Goal: Find specific page/section: Find specific page/section

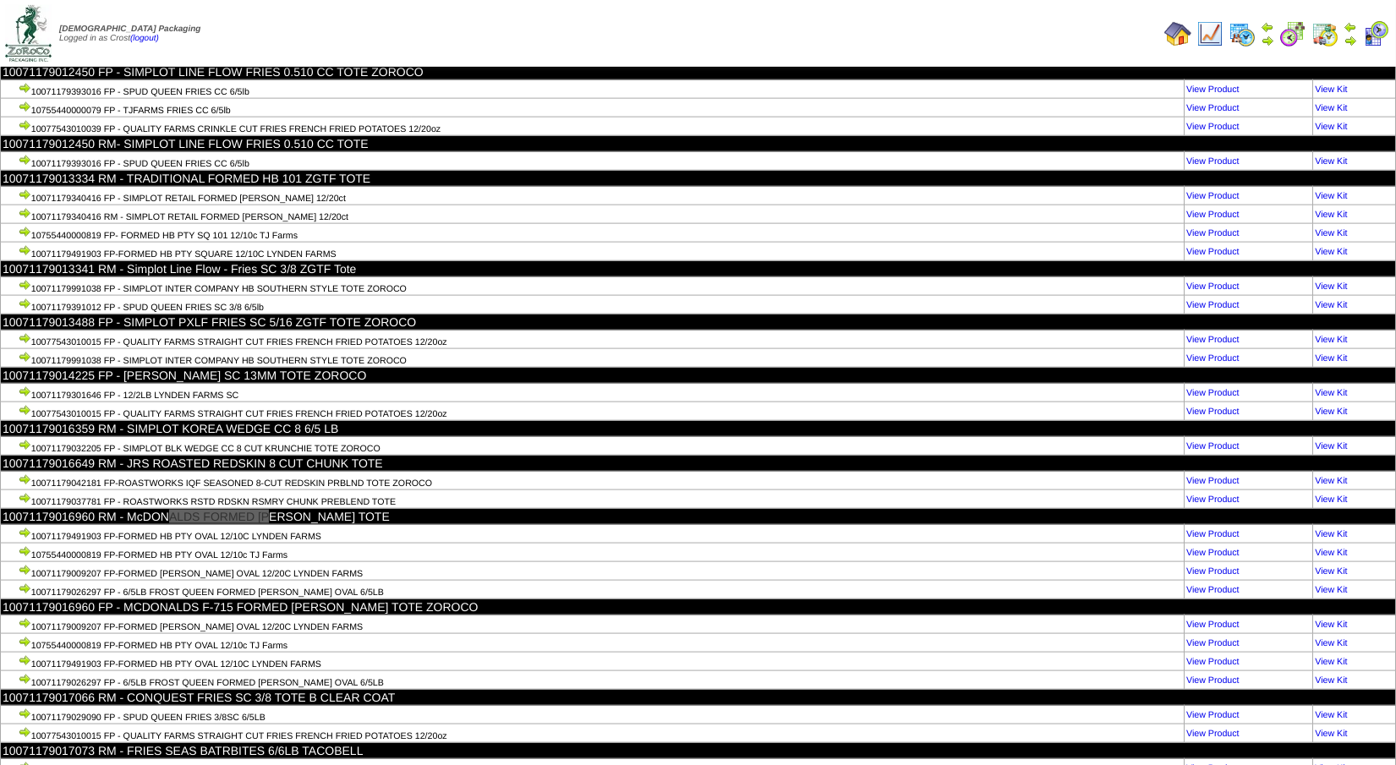
scroll to position [10662, 0]
click at [1178, 36] on img at bounding box center [1177, 33] width 27 height 27
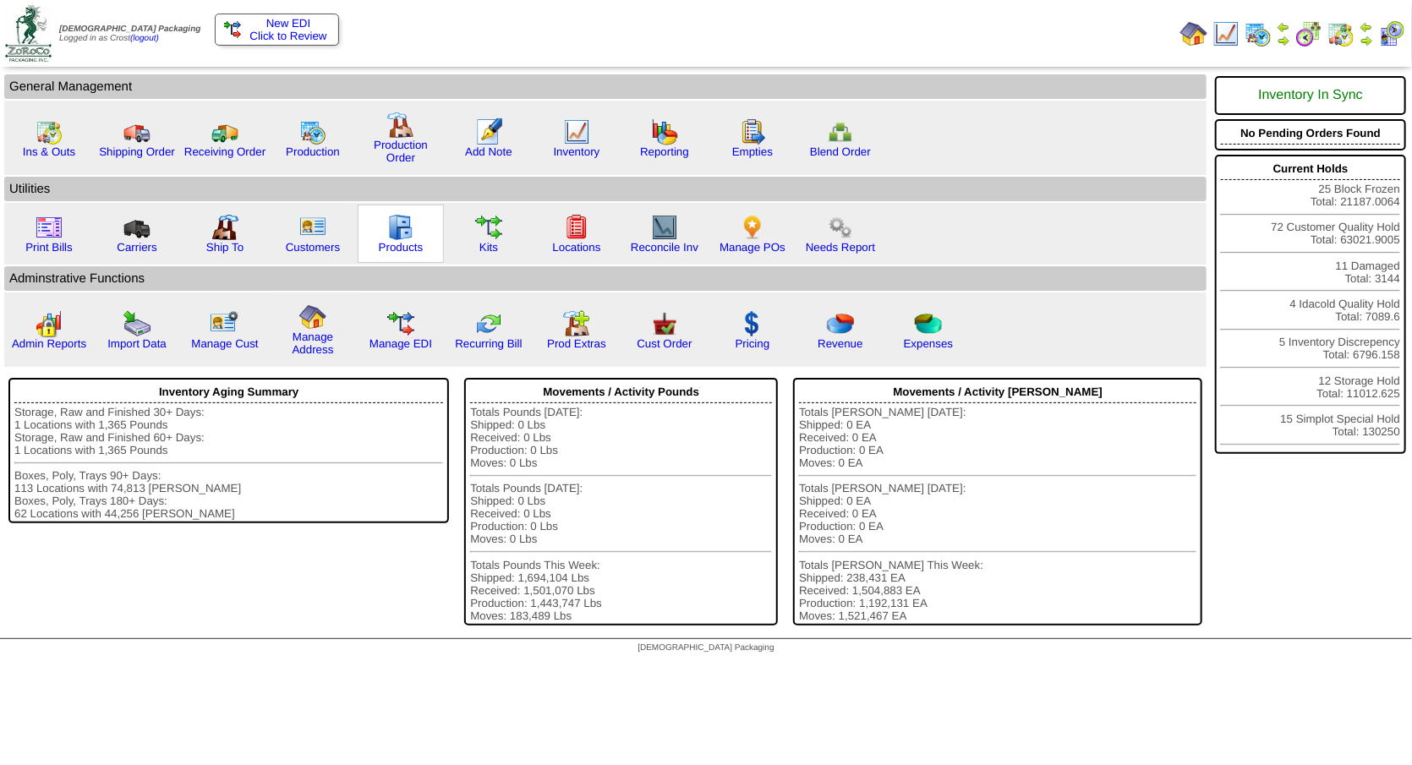
click at [391, 229] on img at bounding box center [400, 227] width 27 height 27
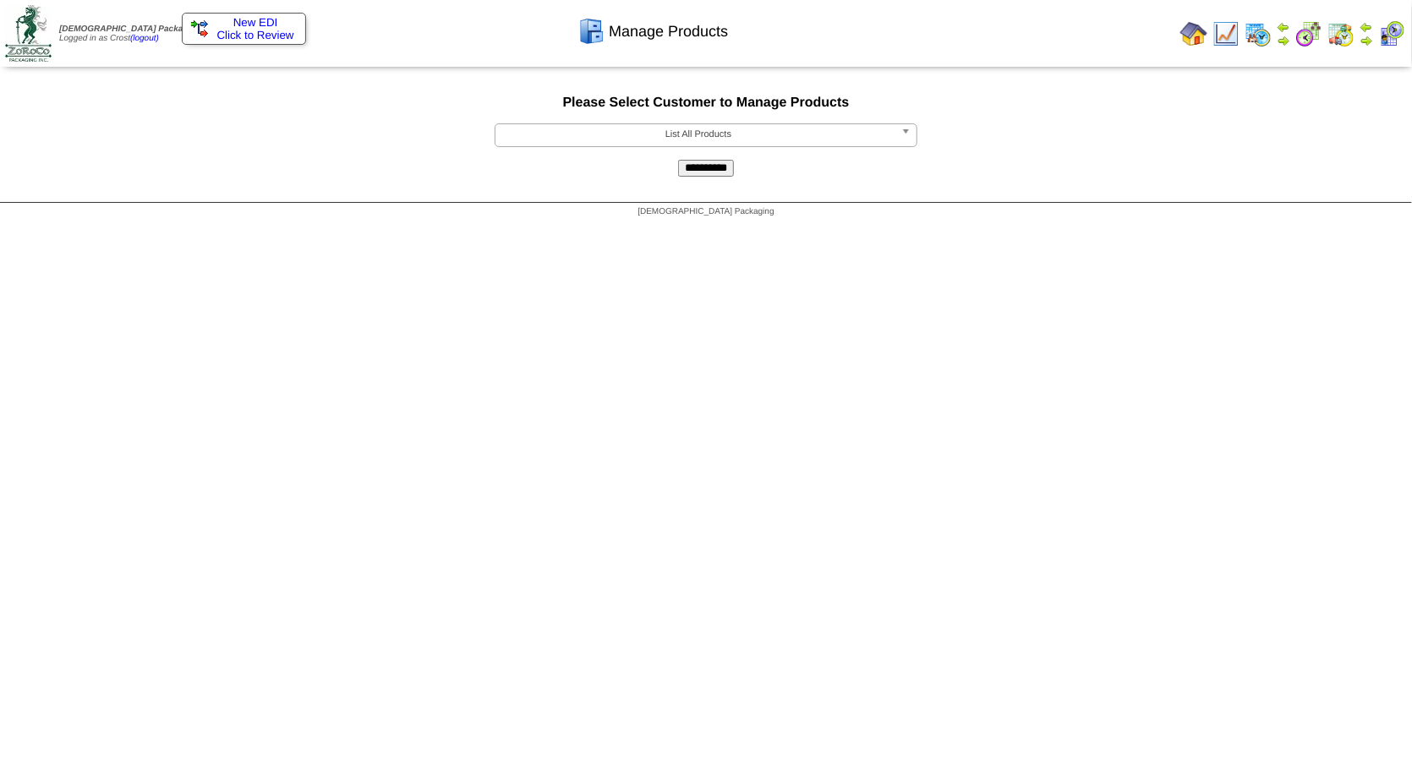
click at [620, 124] on form "**********" at bounding box center [706, 136] width 1412 height 81
drag, startPoint x: 620, startPoint y: 124, endPoint x: 621, endPoint y: 135, distance: 11.0
click at [620, 125] on form "**********" at bounding box center [706, 136] width 1412 height 81
click at [621, 135] on span "List All Products" at bounding box center [698, 134] width 392 height 20
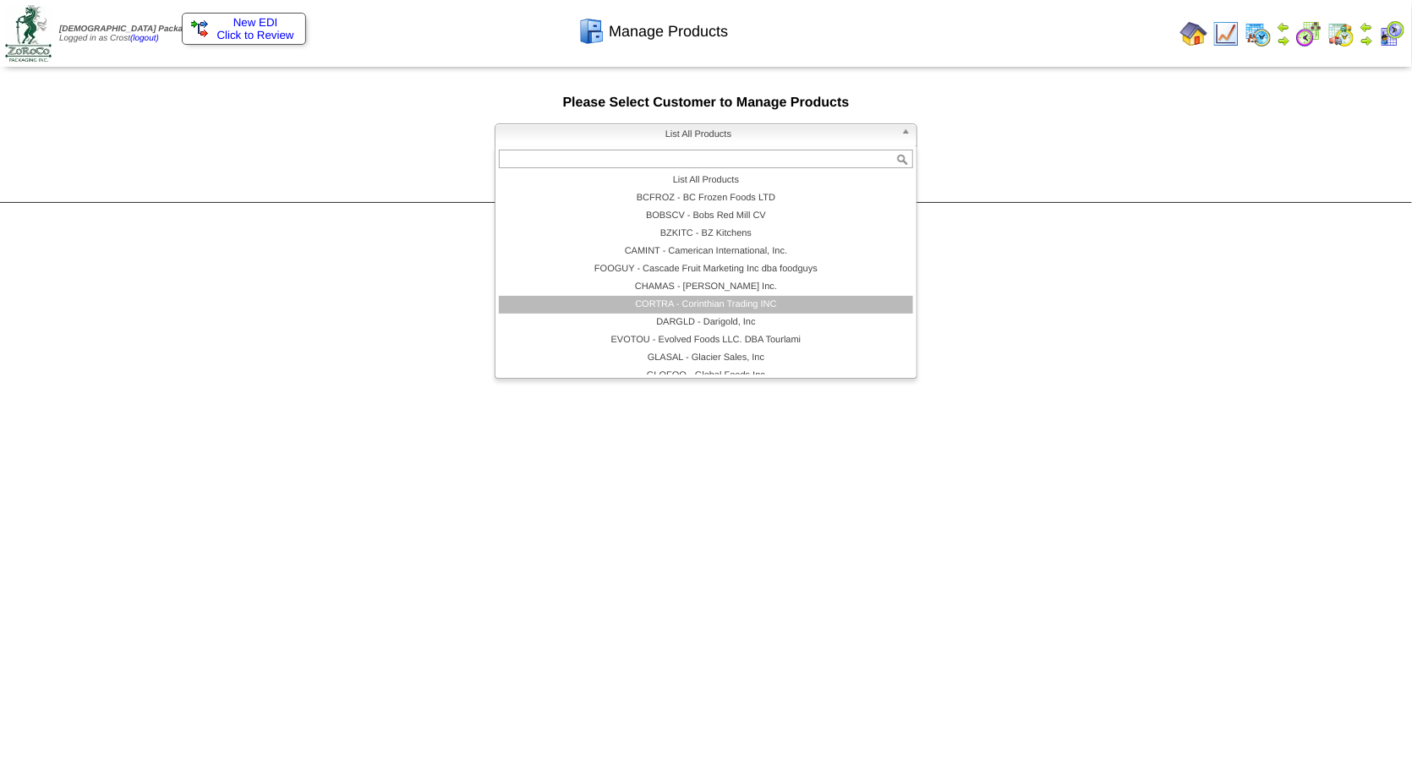
click at [675, 303] on li "CORTRA - Corinthian Trading INC" at bounding box center [706, 305] width 414 height 18
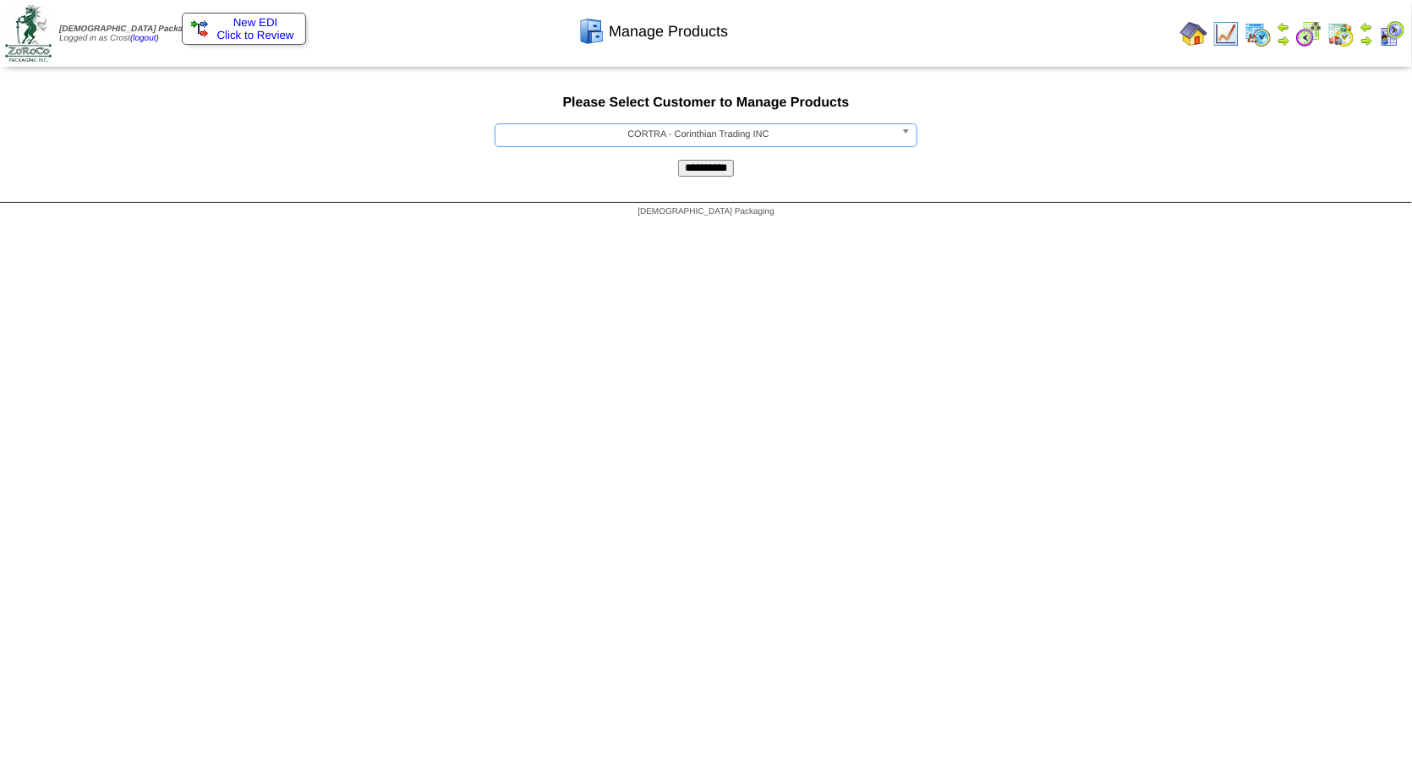
click at [701, 172] on input "**********" at bounding box center [706, 168] width 56 height 17
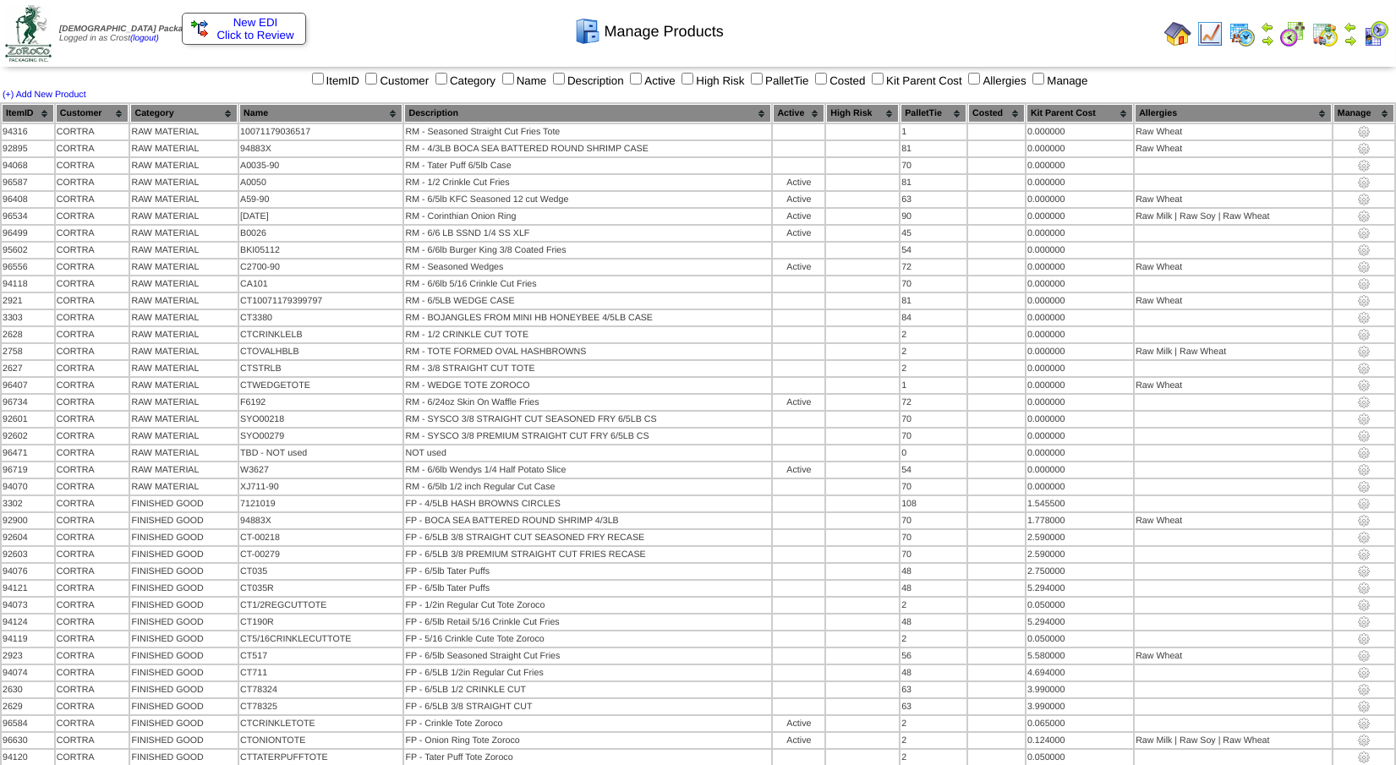
click at [183, 117] on th "Category" at bounding box center [183, 113] width 107 height 19
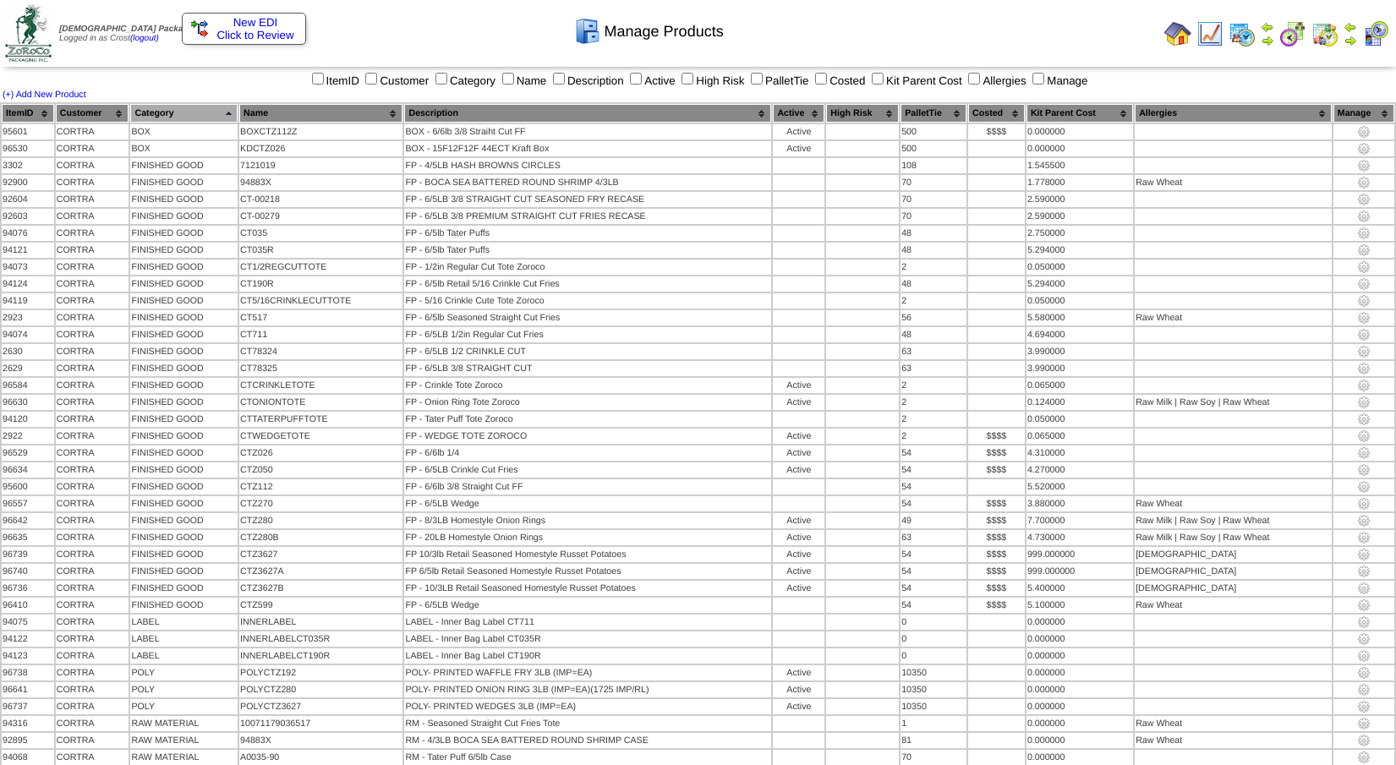
click at [1211, 29] on img at bounding box center [1209, 33] width 27 height 27
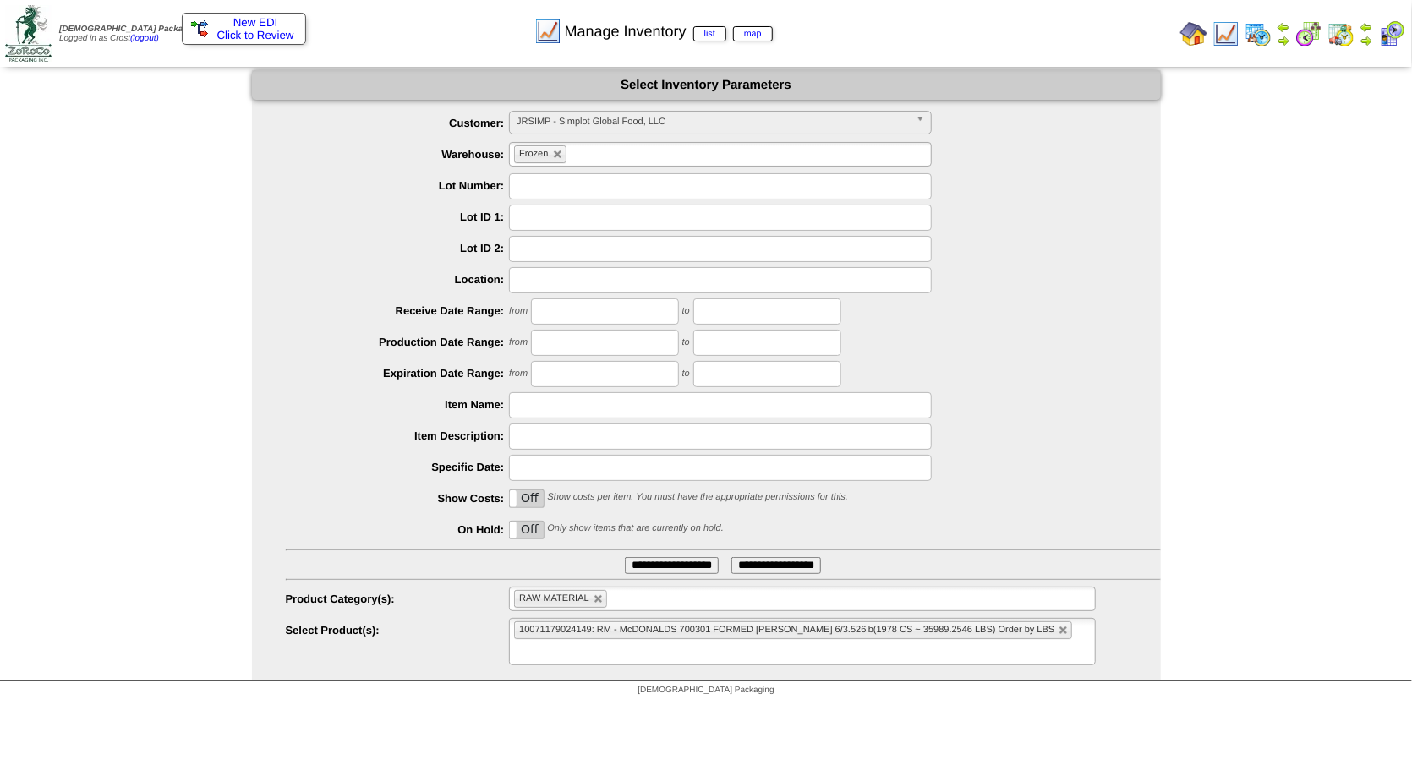
click at [585, 123] on span "JRSIMP - Simplot Global Food, LLC" at bounding box center [713, 122] width 392 height 20
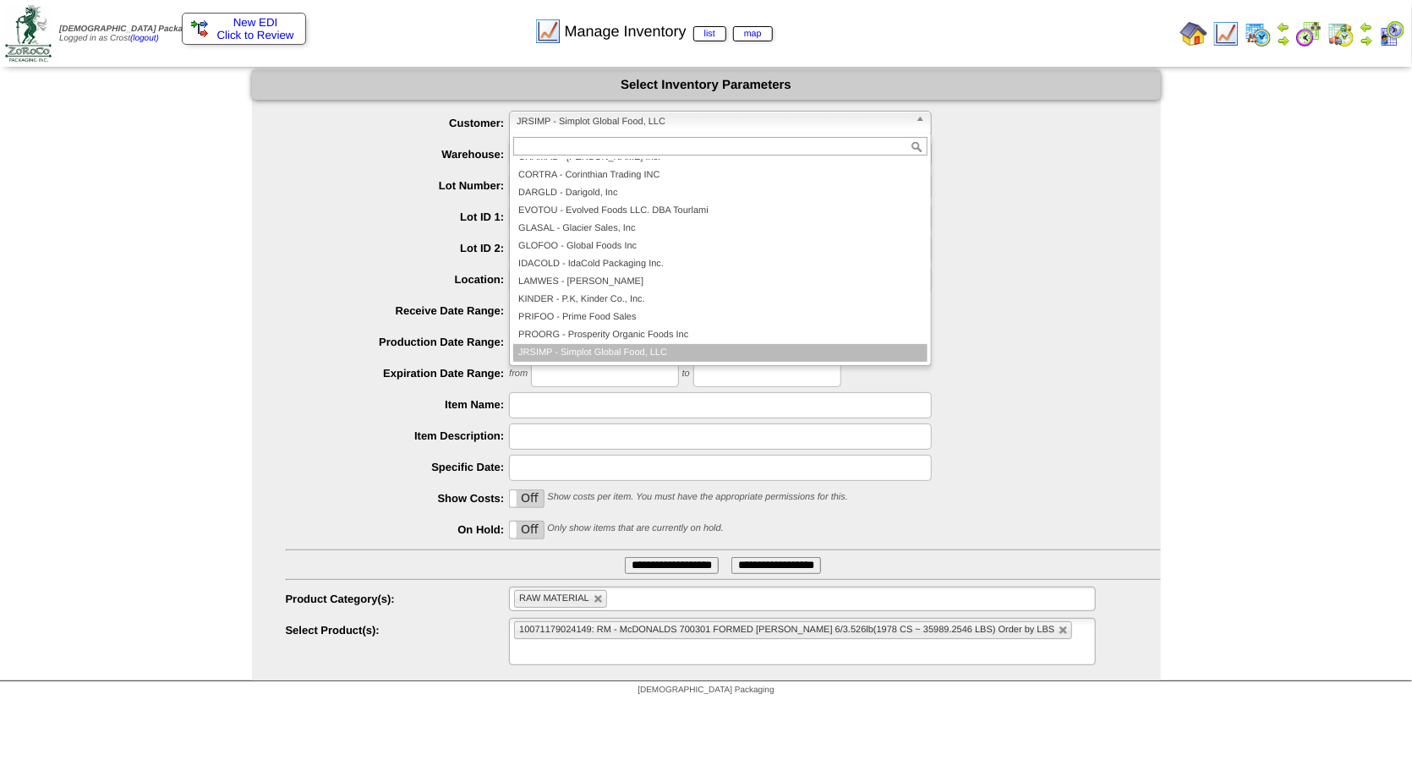
scroll to position [107, 0]
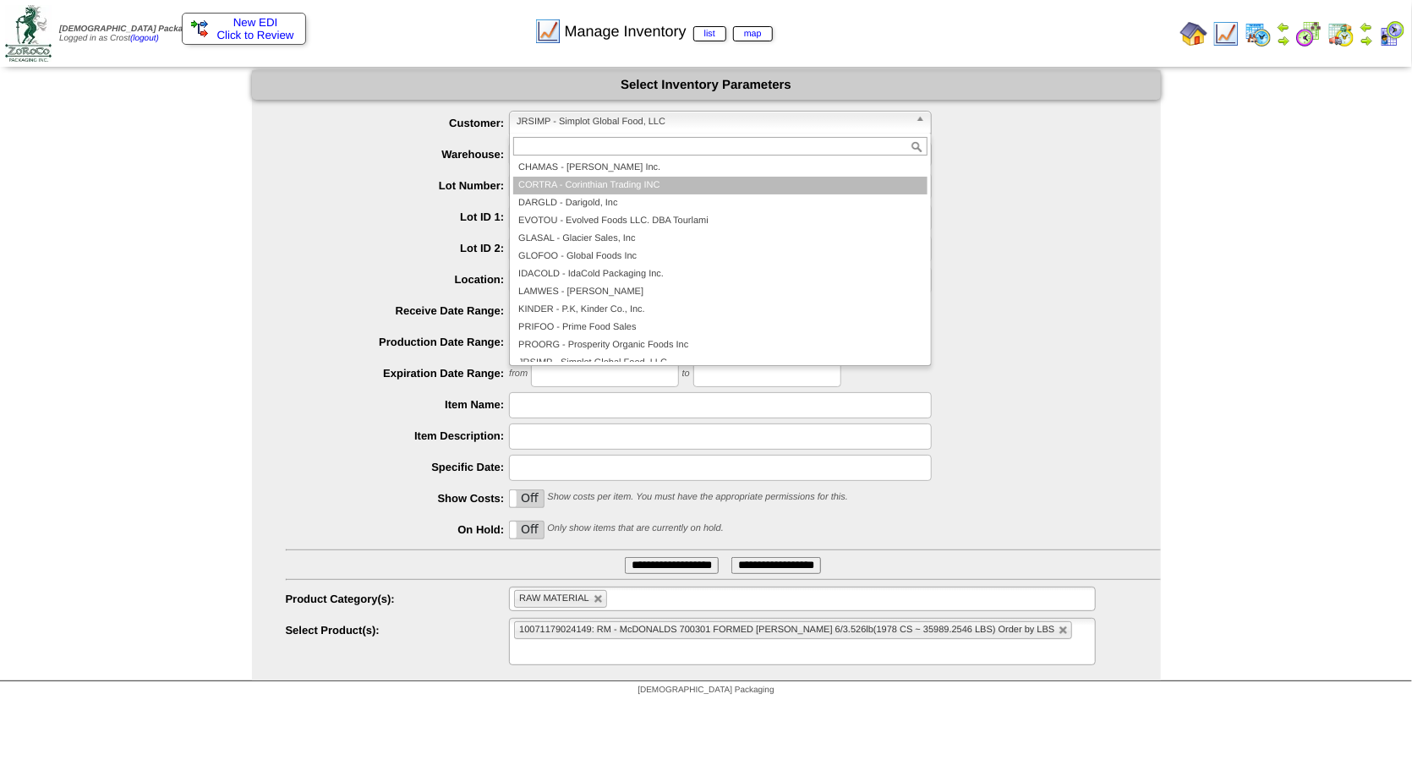
click at [583, 183] on li "CORTRA - Corinthian Trading INC" at bounding box center [720, 186] width 414 height 18
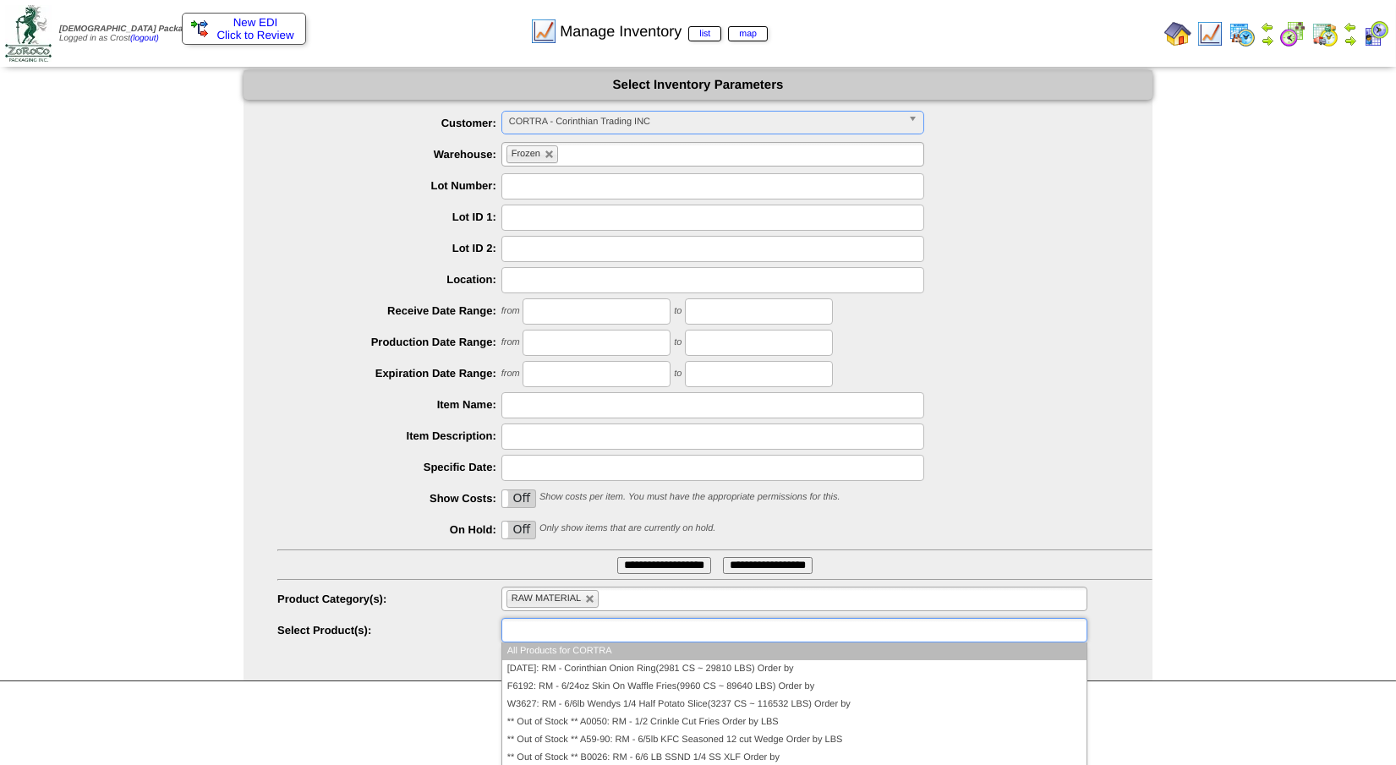
click at [578, 632] on input "text" at bounding box center [560, 630] width 108 height 21
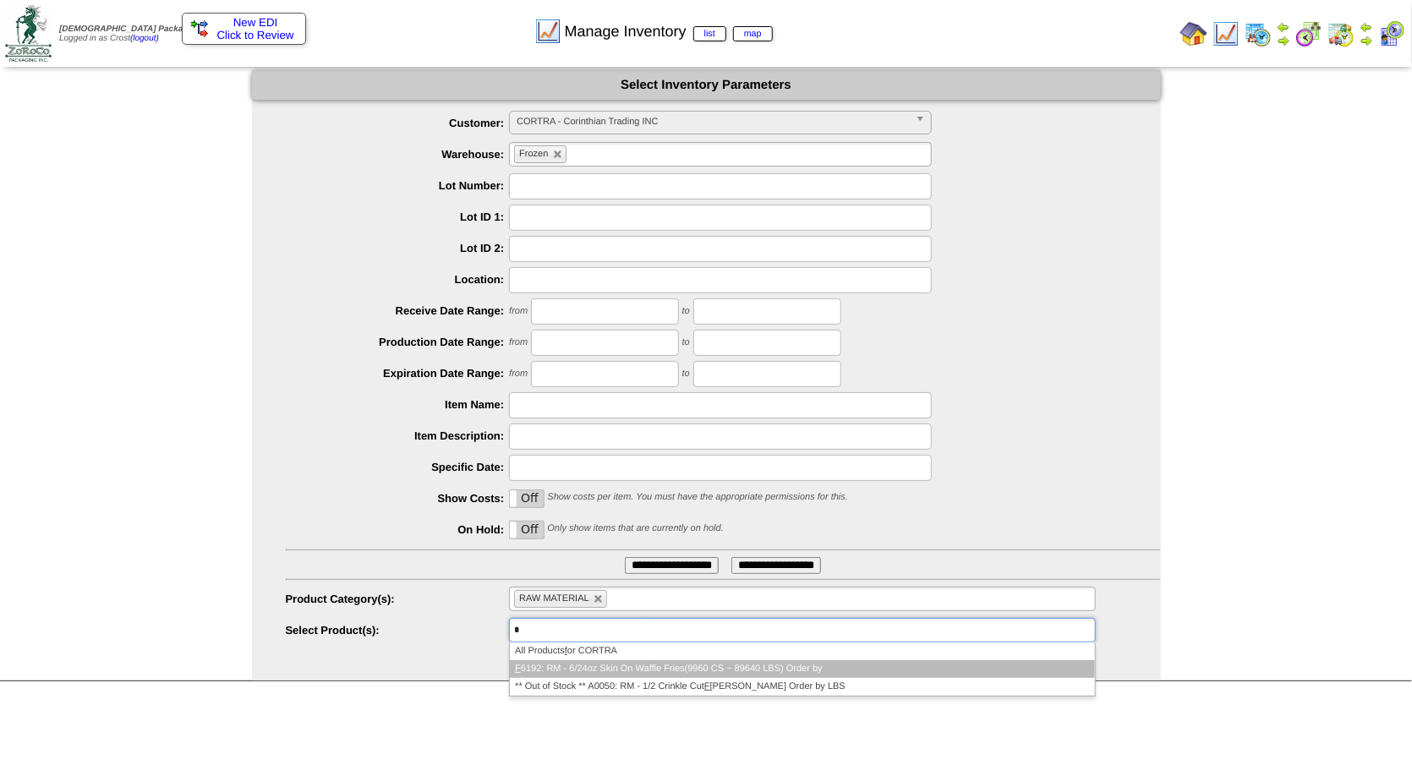
type input "*"
click at [578, 671] on li "F 6192: RM - 6/24oz Skin On Waffle Fries(9960 CS ~ 89640 LBS) Order by" at bounding box center [802, 669] width 584 height 18
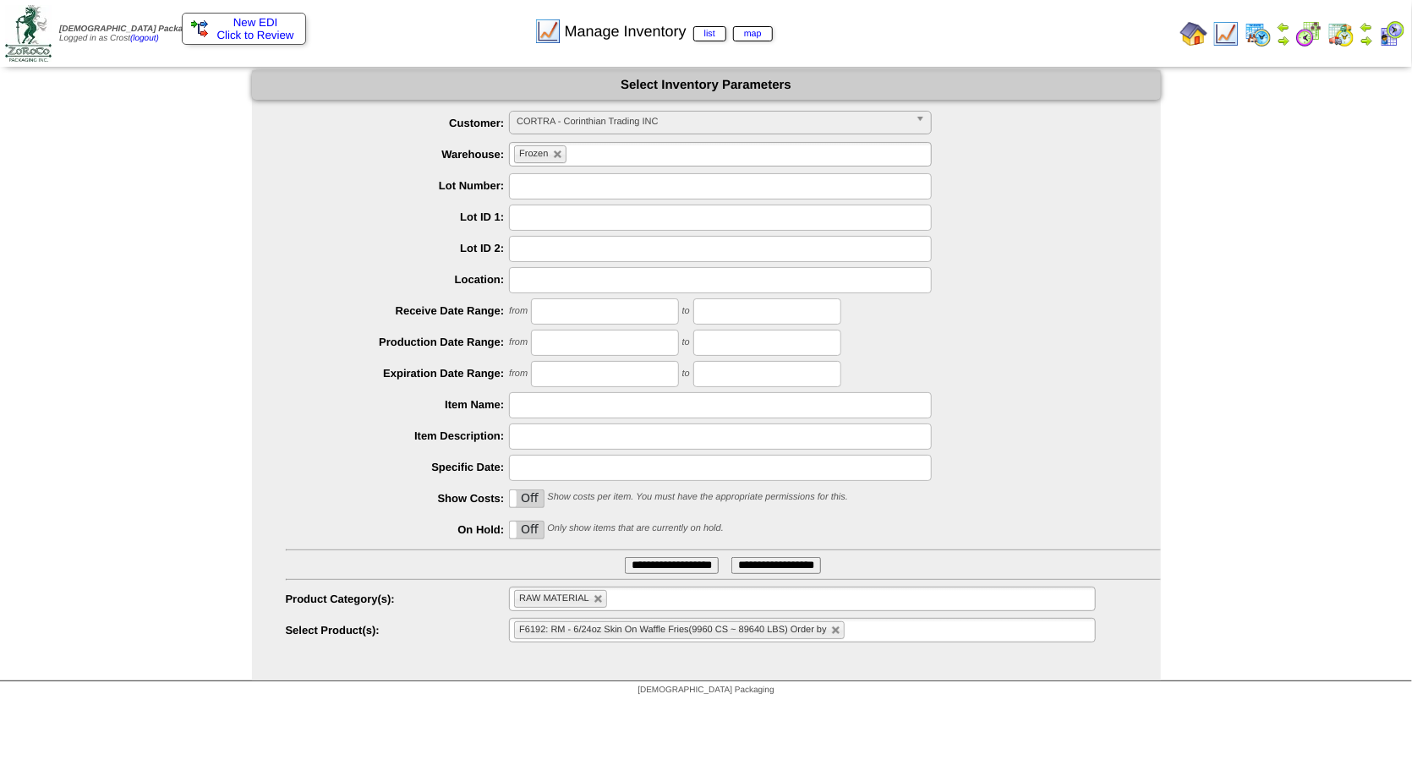
click at [662, 557] on input "**********" at bounding box center [672, 565] width 94 height 17
click at [1196, 37] on img at bounding box center [1193, 33] width 27 height 27
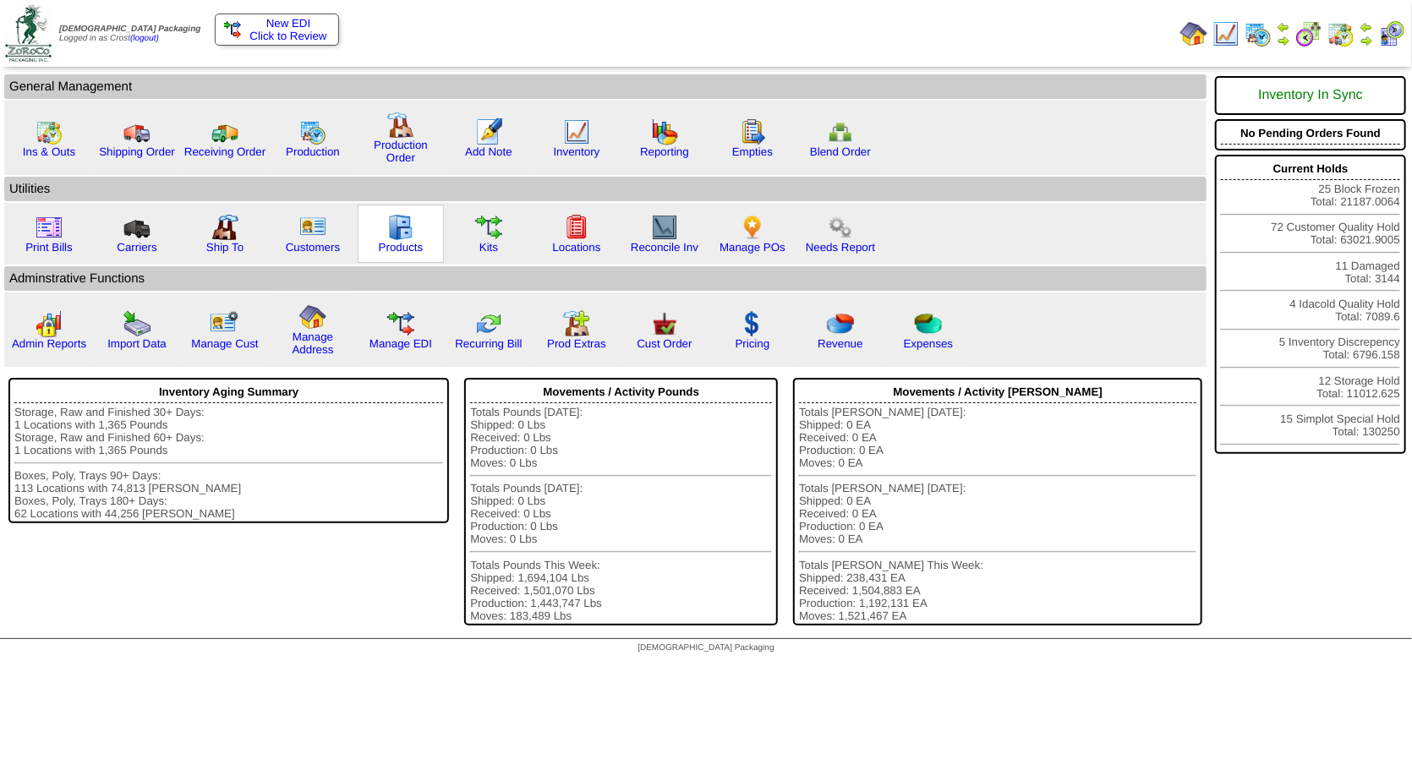
click at [402, 232] on img at bounding box center [400, 227] width 27 height 27
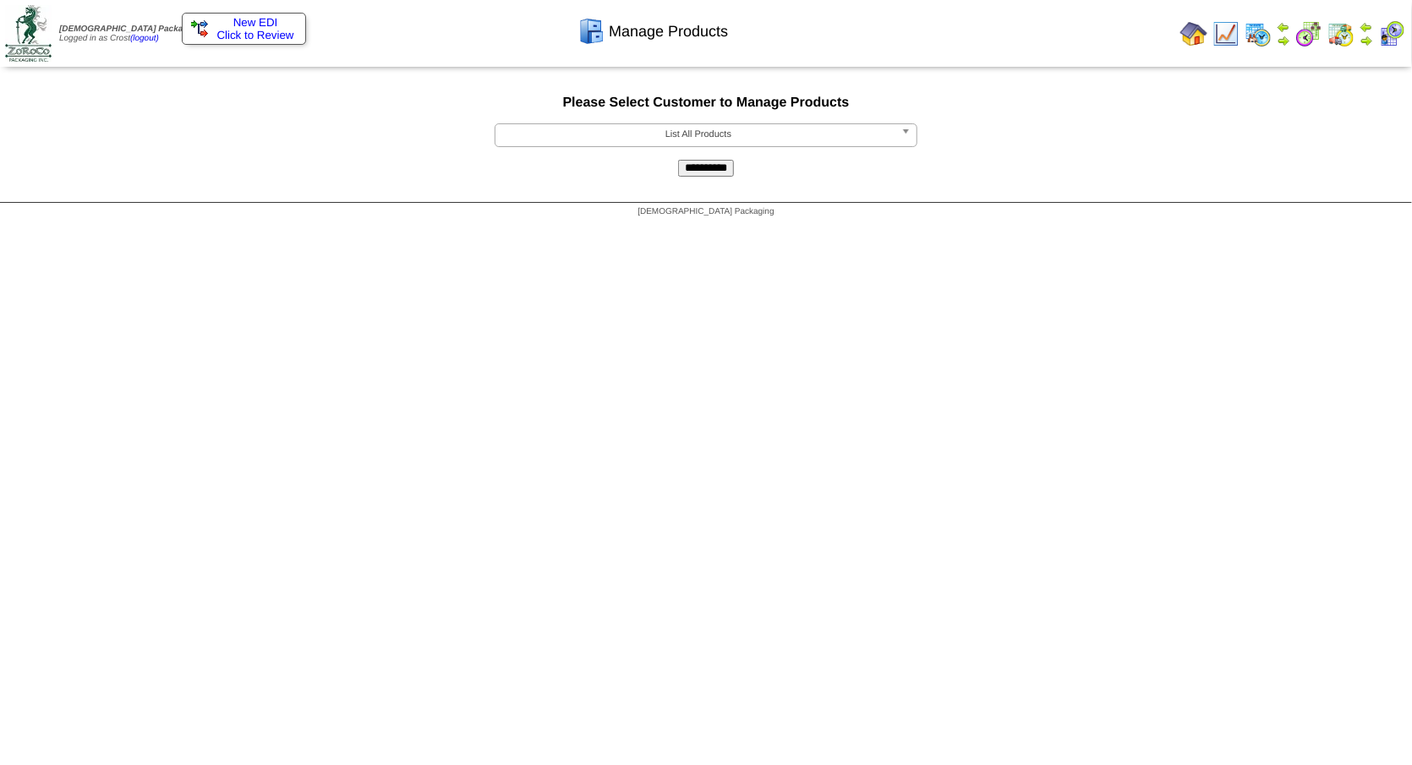
click at [616, 145] on span "List All Products" at bounding box center [698, 134] width 392 height 20
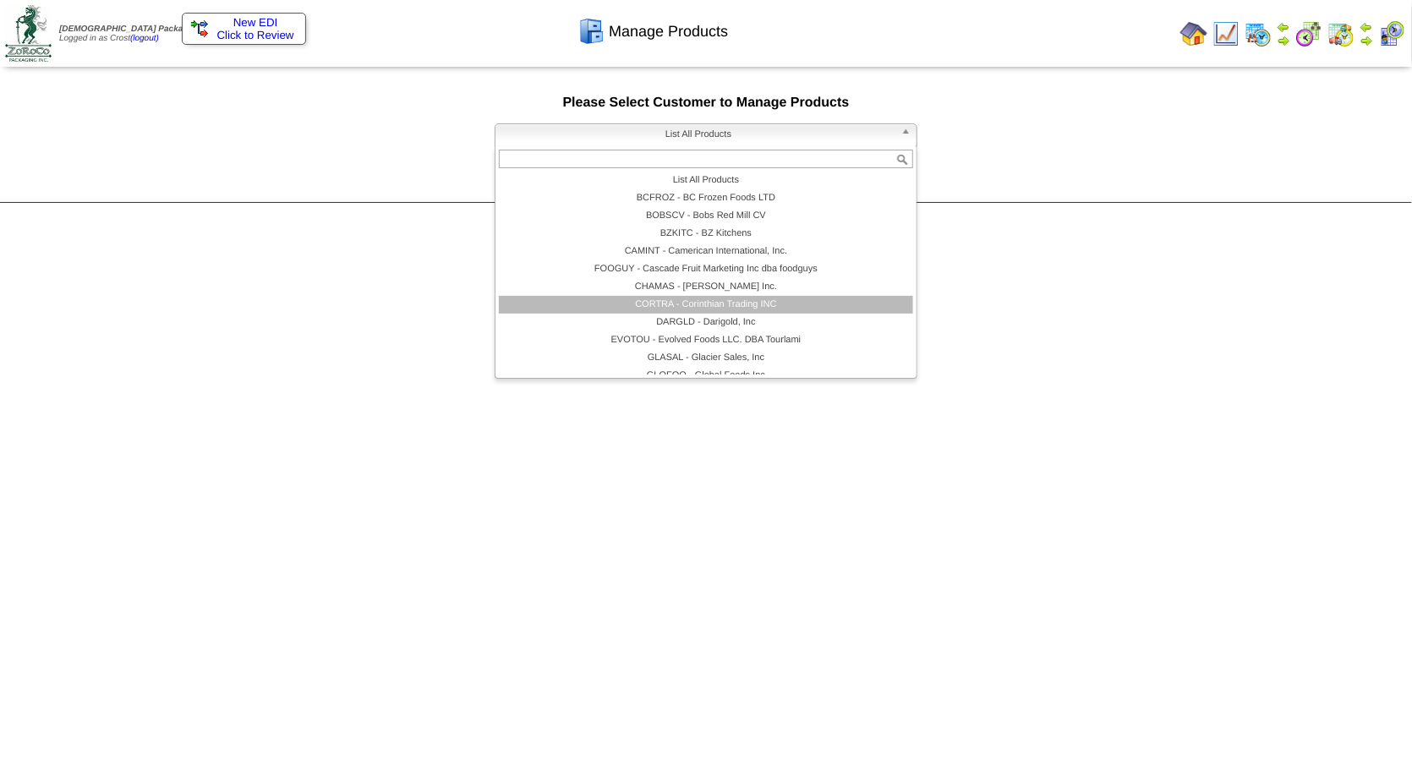
click at [664, 302] on li "CORTRA - Corinthian Trading INC" at bounding box center [706, 305] width 414 height 18
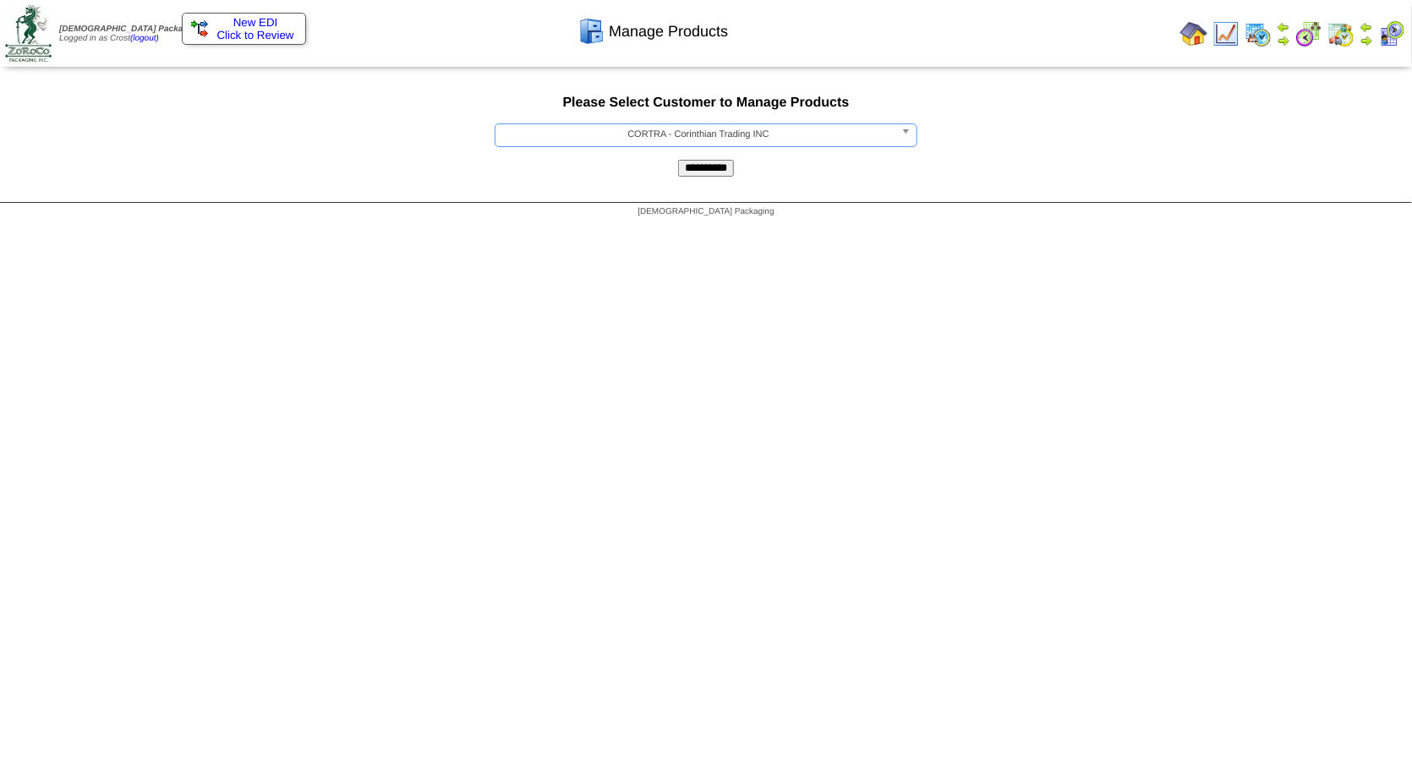
click at [700, 174] on input "**********" at bounding box center [706, 168] width 56 height 17
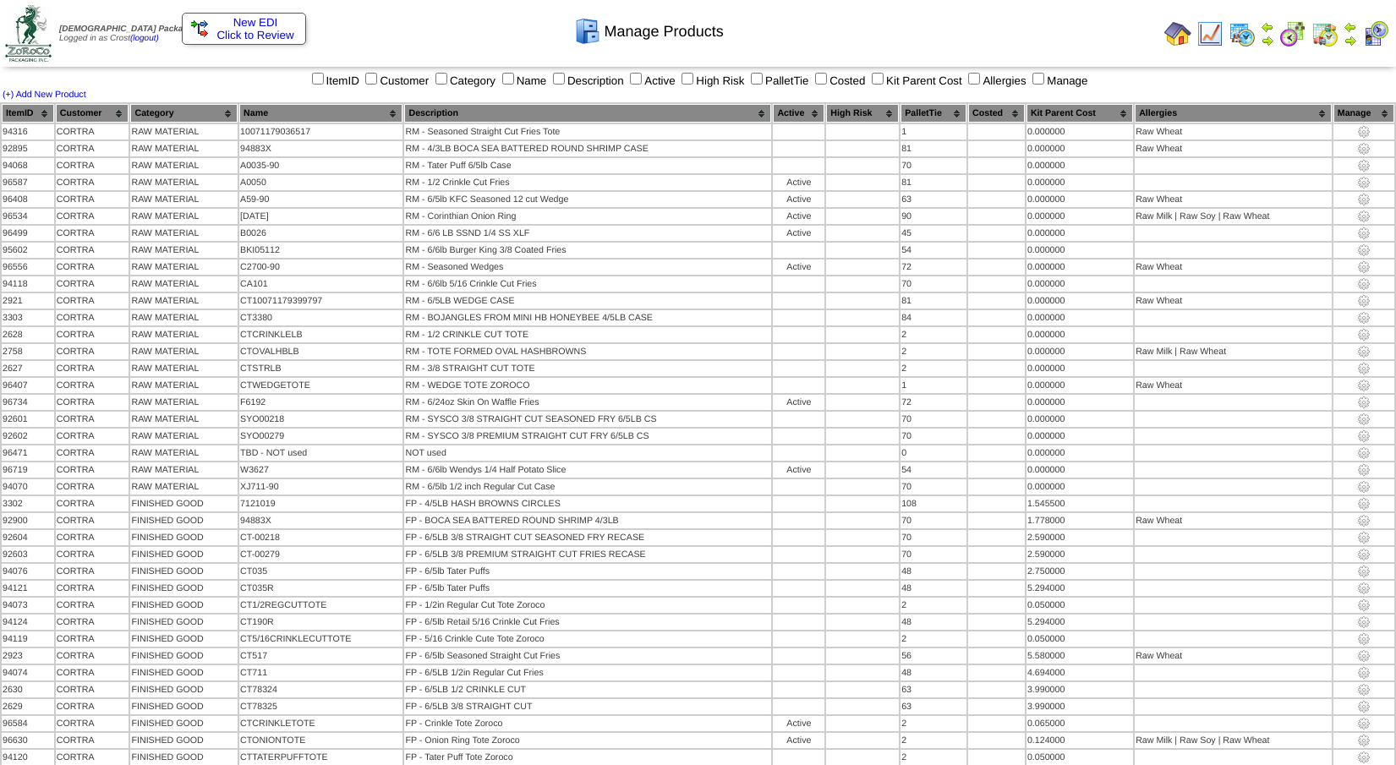
click at [1181, 30] on img at bounding box center [1177, 33] width 27 height 27
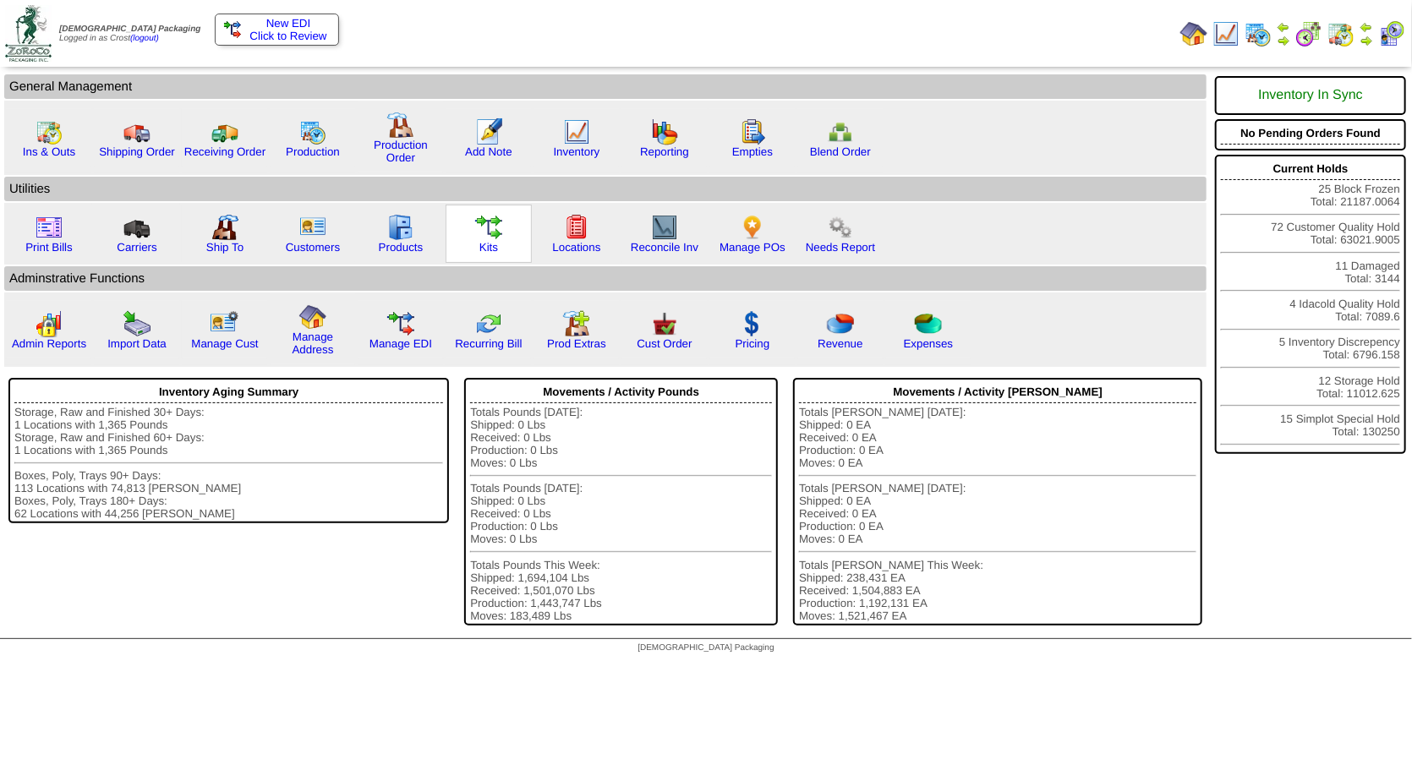
click at [489, 243] on link at bounding box center [488, 237] width 27 height 13
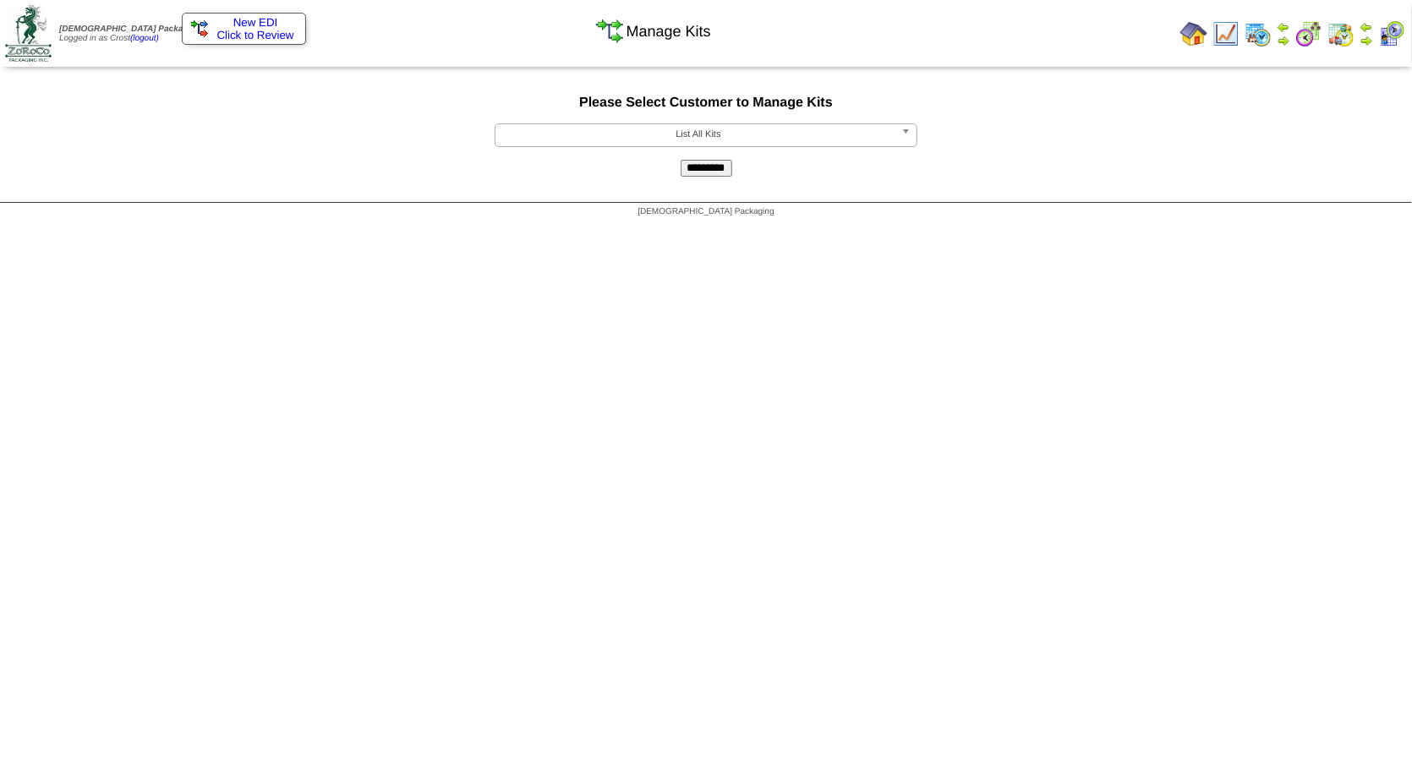
click at [639, 141] on span "List All Kits" at bounding box center [698, 134] width 392 height 20
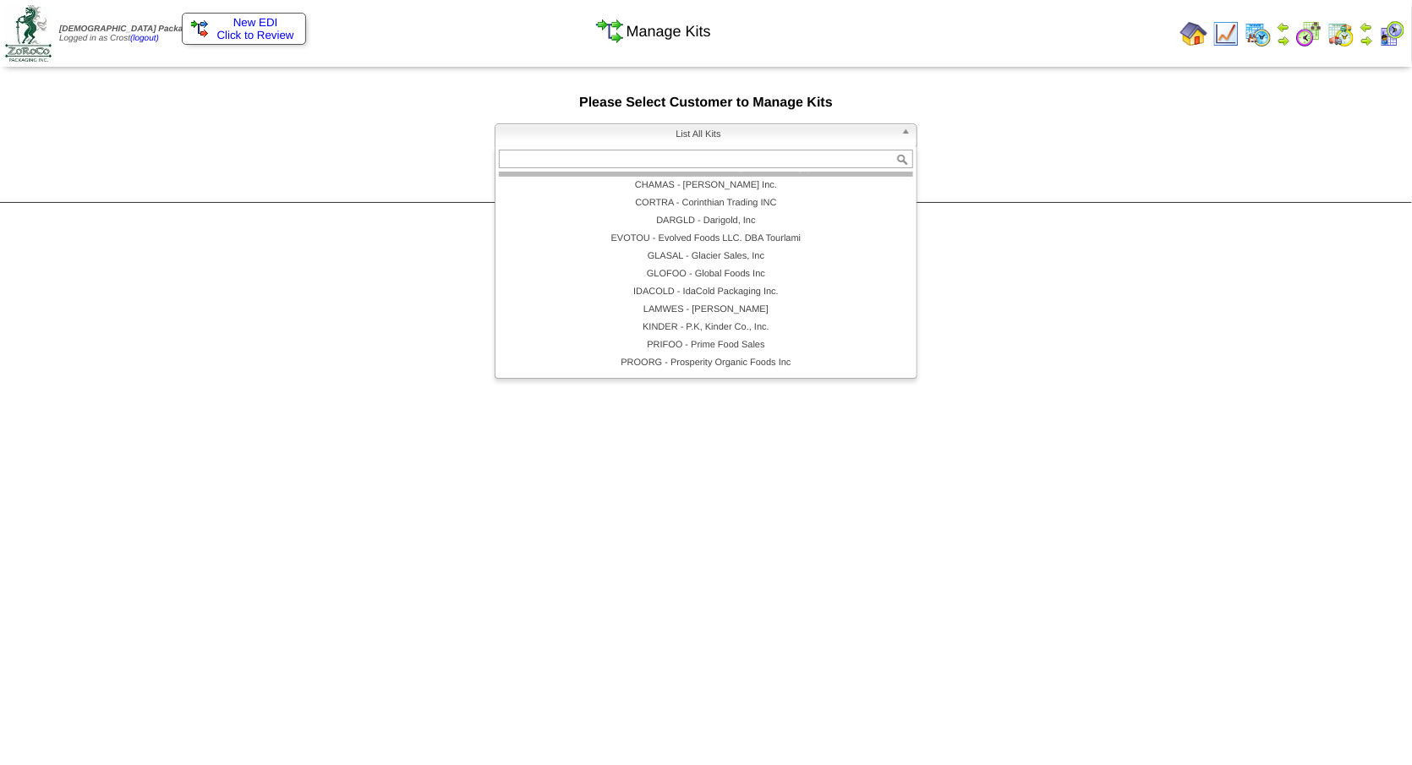
scroll to position [88, 0]
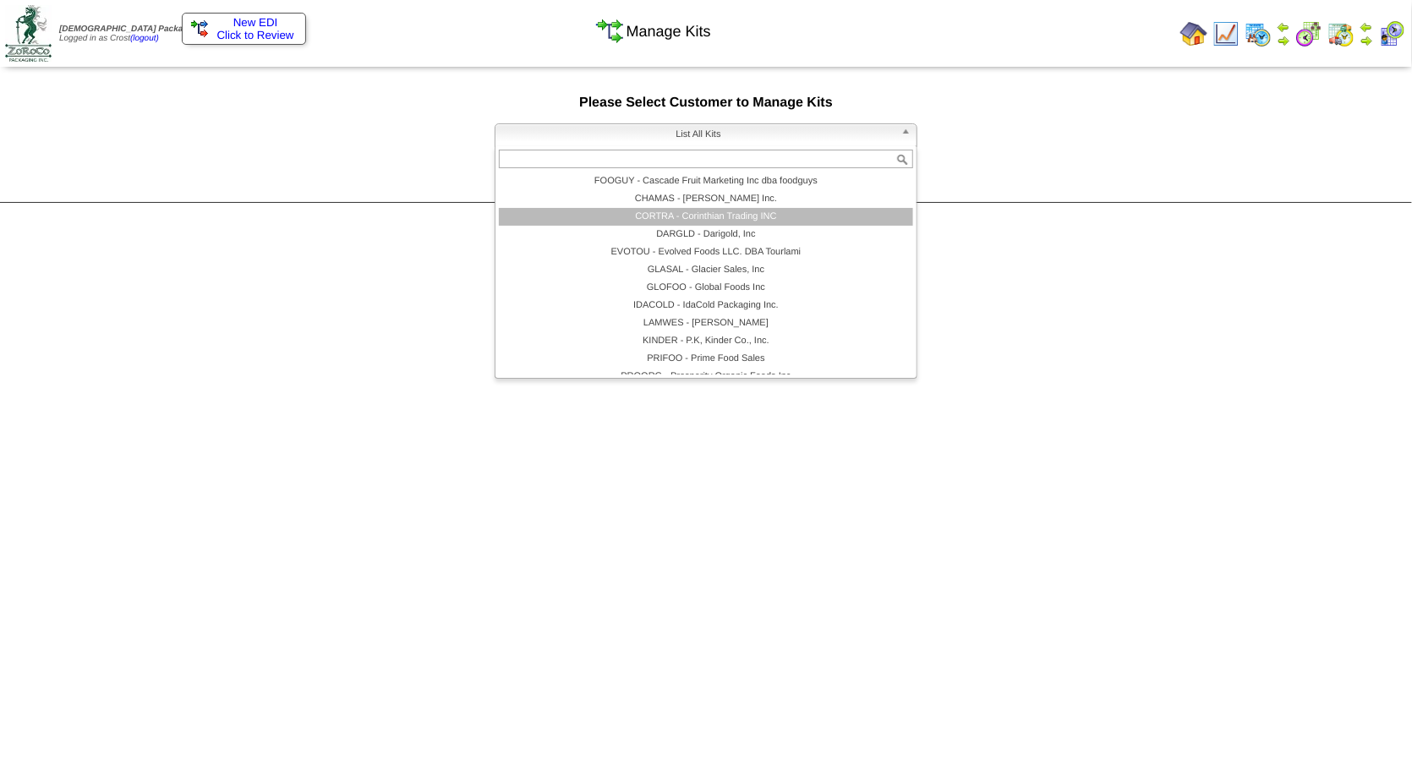
click at [666, 217] on li "CORTRA - Corinthian Trading INC" at bounding box center [706, 217] width 414 height 18
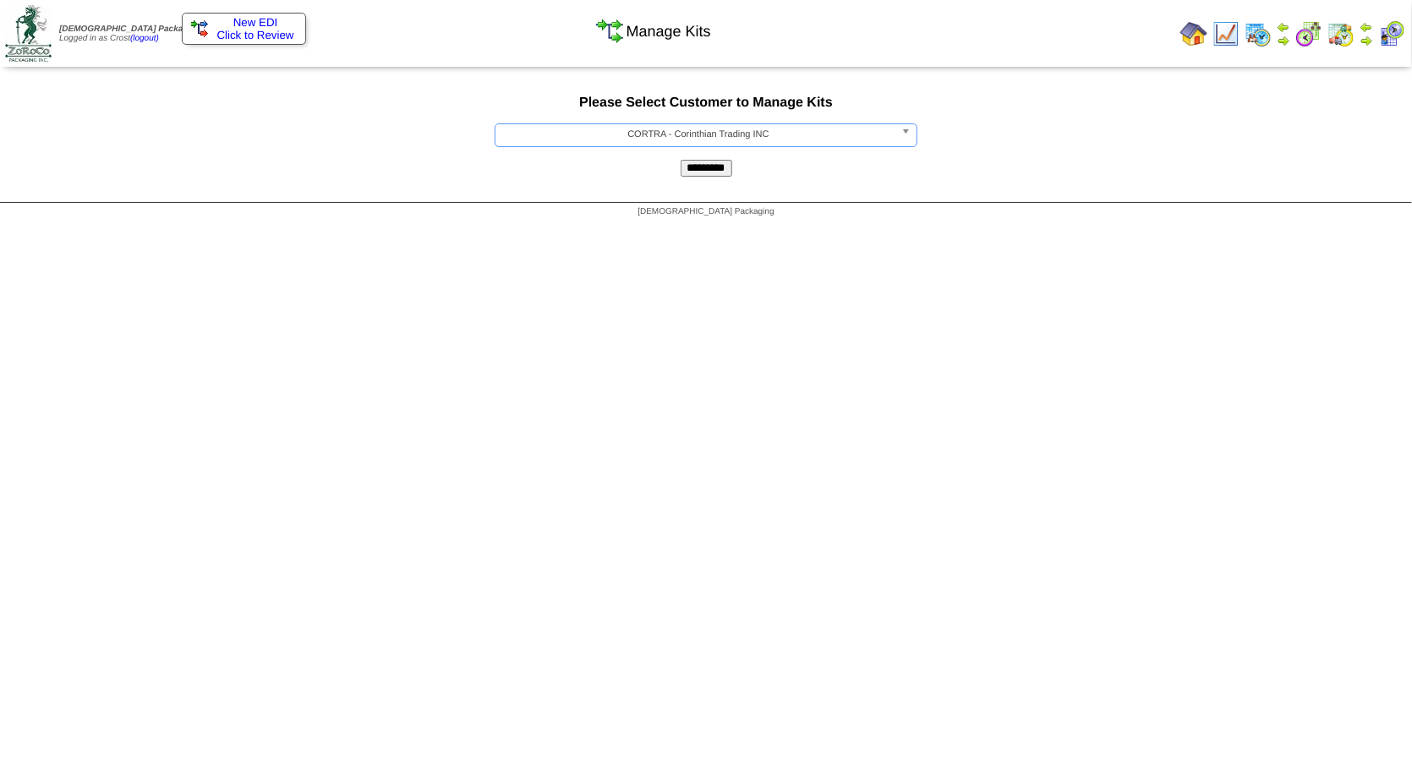
click at [702, 174] on input "*********" at bounding box center [707, 168] width 52 height 17
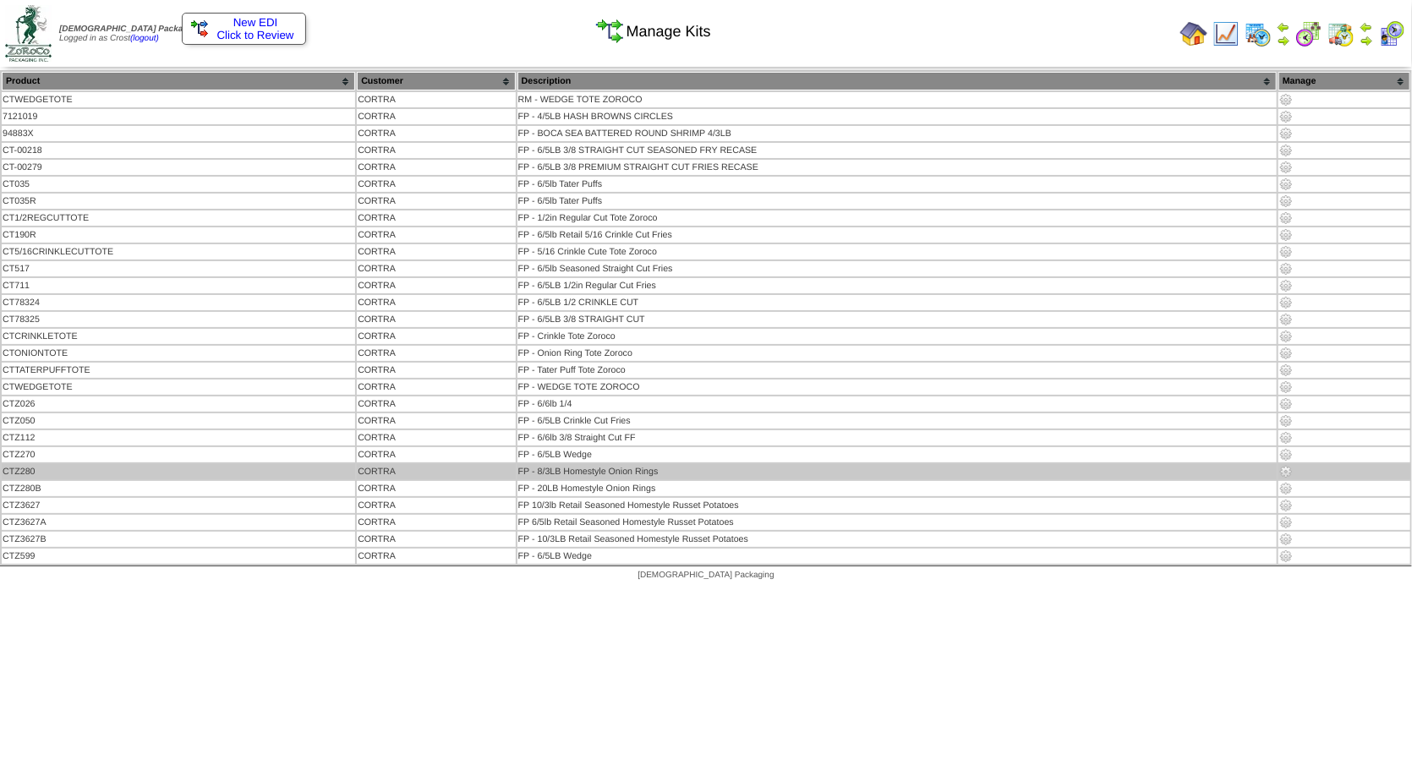
click at [1289, 468] on img at bounding box center [1286, 472] width 14 height 14
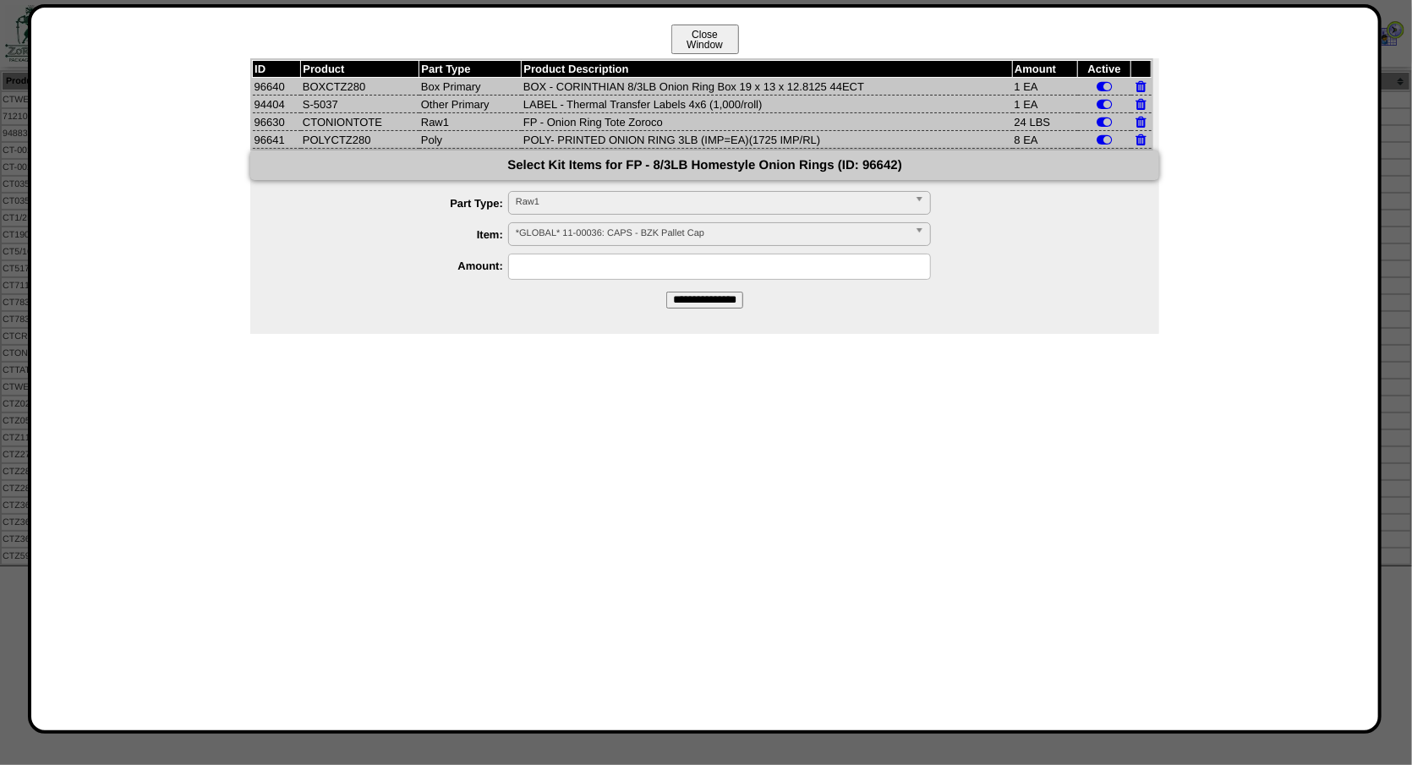
click at [693, 43] on button "Close Window" at bounding box center [705, 40] width 68 height 30
